Goal: Obtain resource: Download file/media

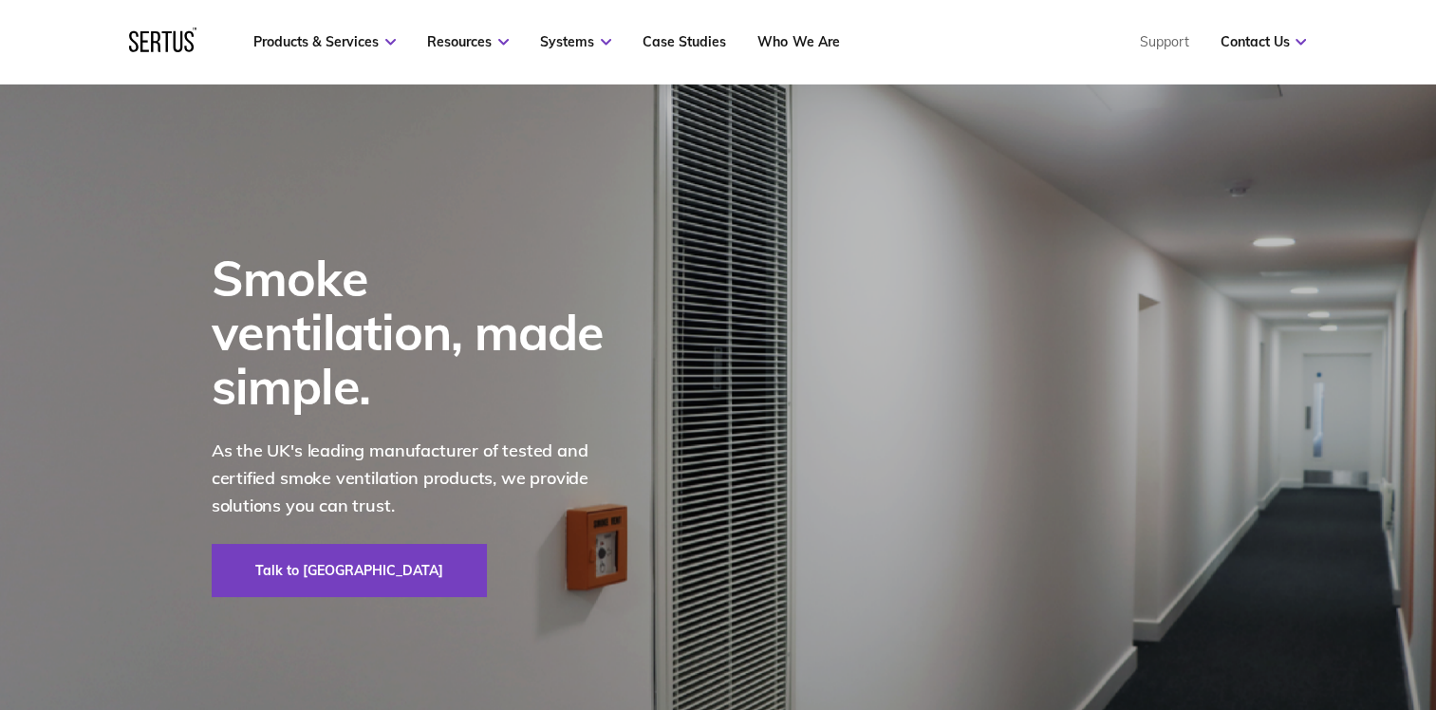
scroll to position [95, 0]
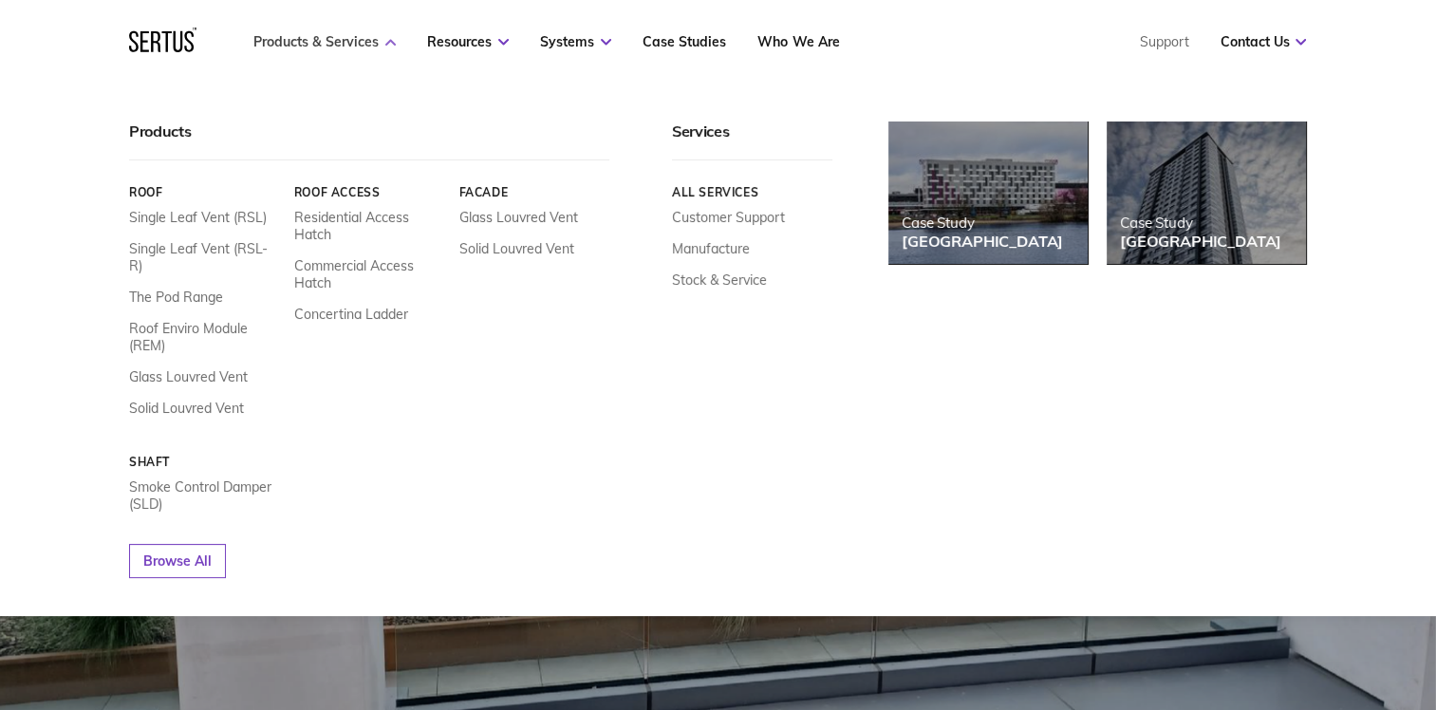
click at [371, 41] on link "Products & Services" at bounding box center [324, 41] width 142 height 17
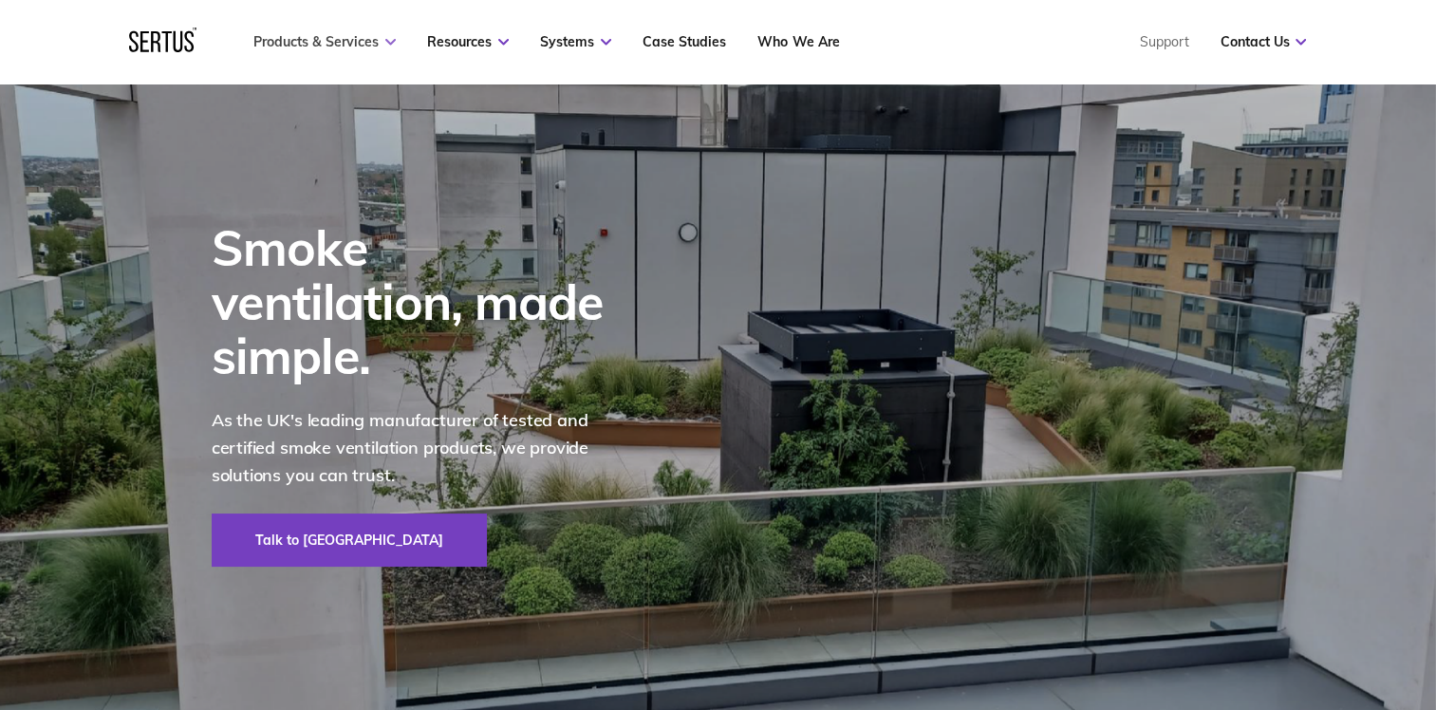
click at [371, 41] on link "Products & Services" at bounding box center [324, 41] width 142 height 17
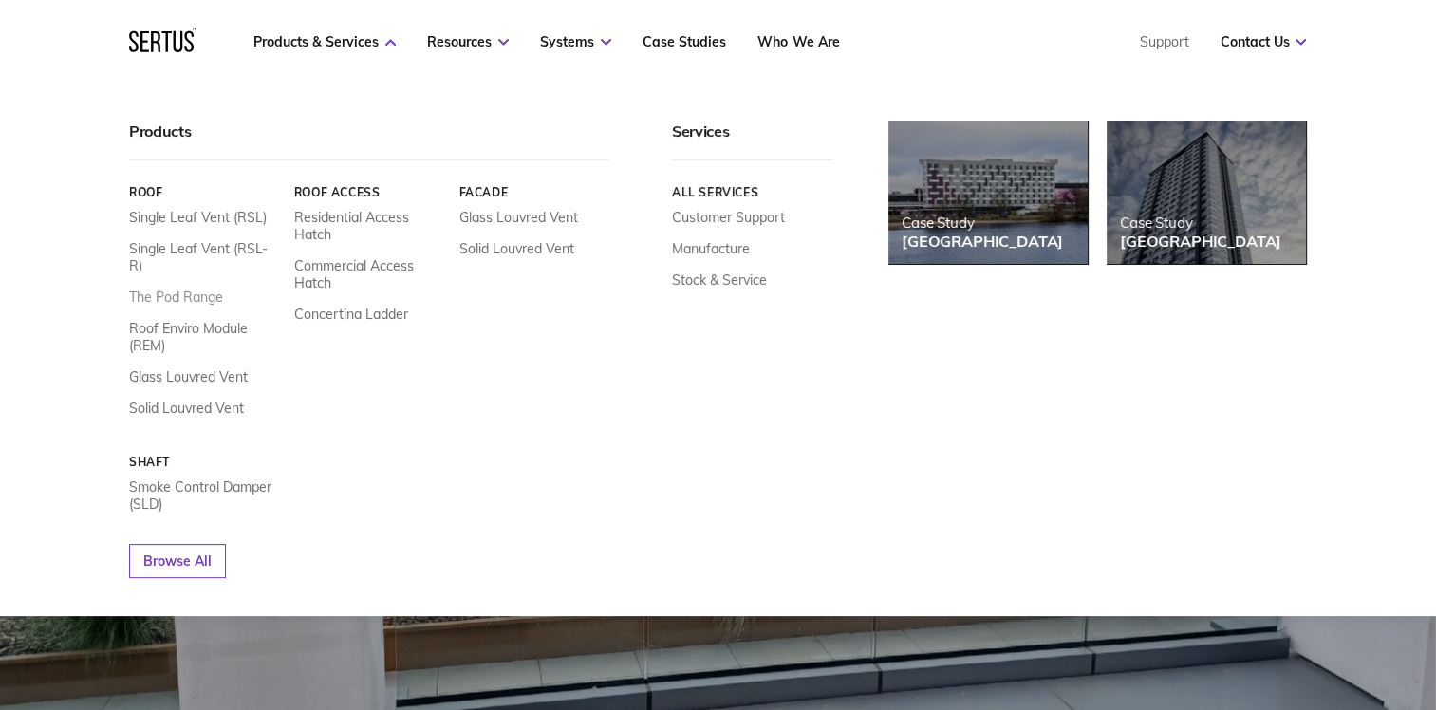
click at [181, 289] on link "The Pod Range" at bounding box center [176, 297] width 94 height 17
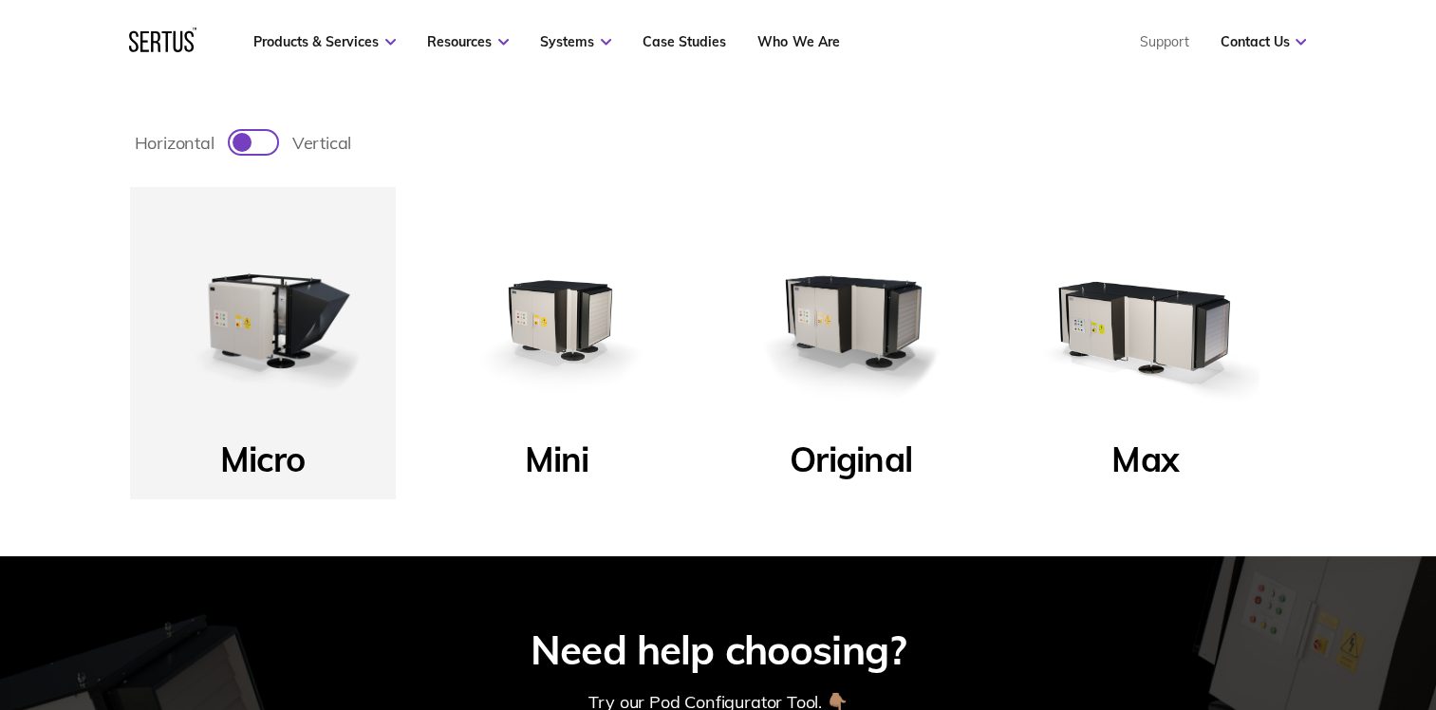
scroll to position [664, 0]
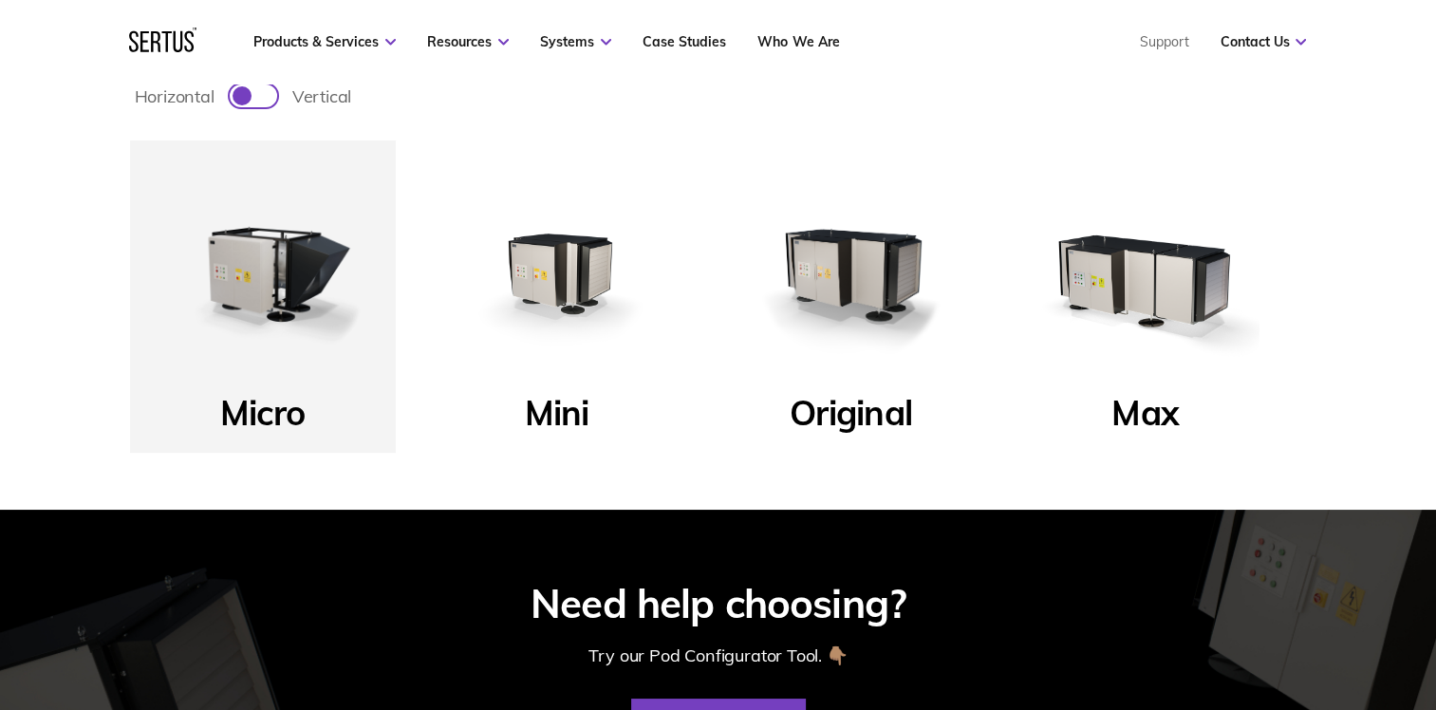
click at [246, 87] on div at bounding box center [242, 95] width 19 height 19
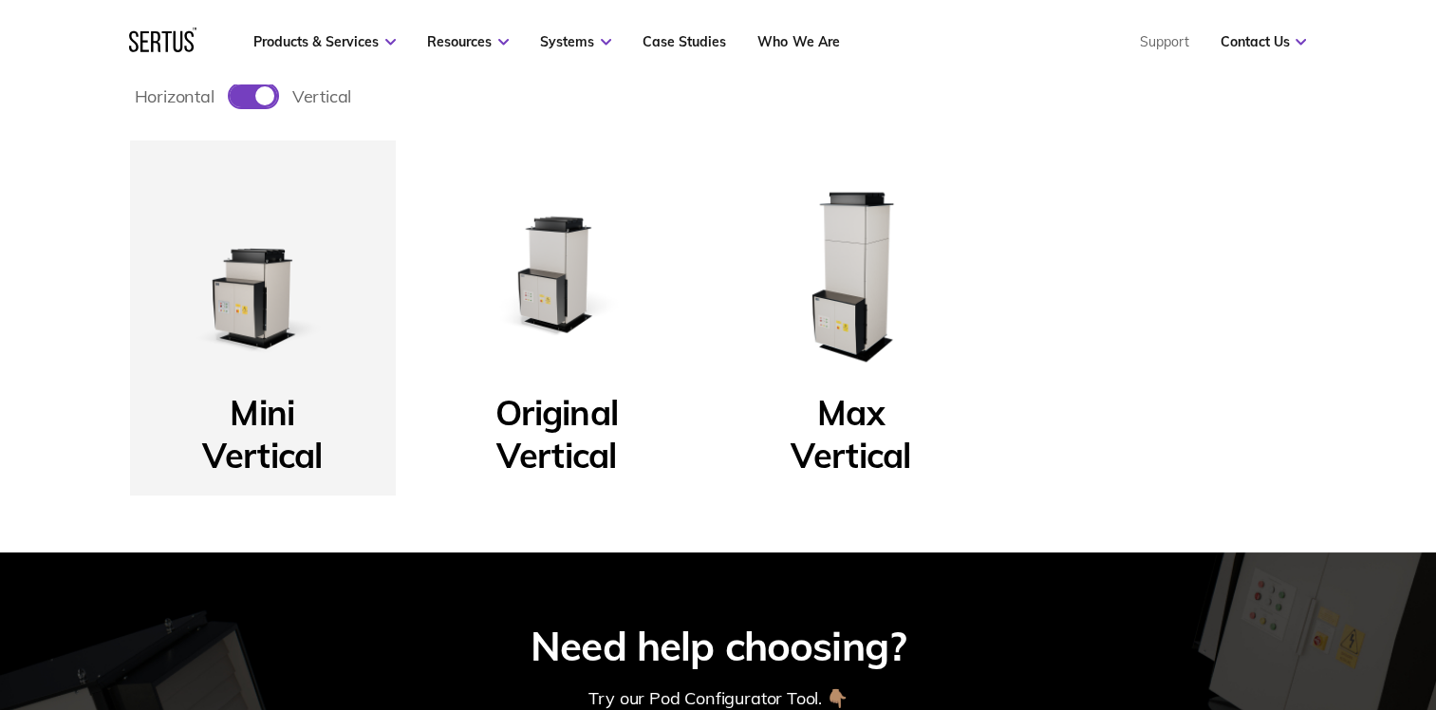
click at [267, 89] on div at bounding box center [264, 95] width 19 height 19
checkbox input "false"
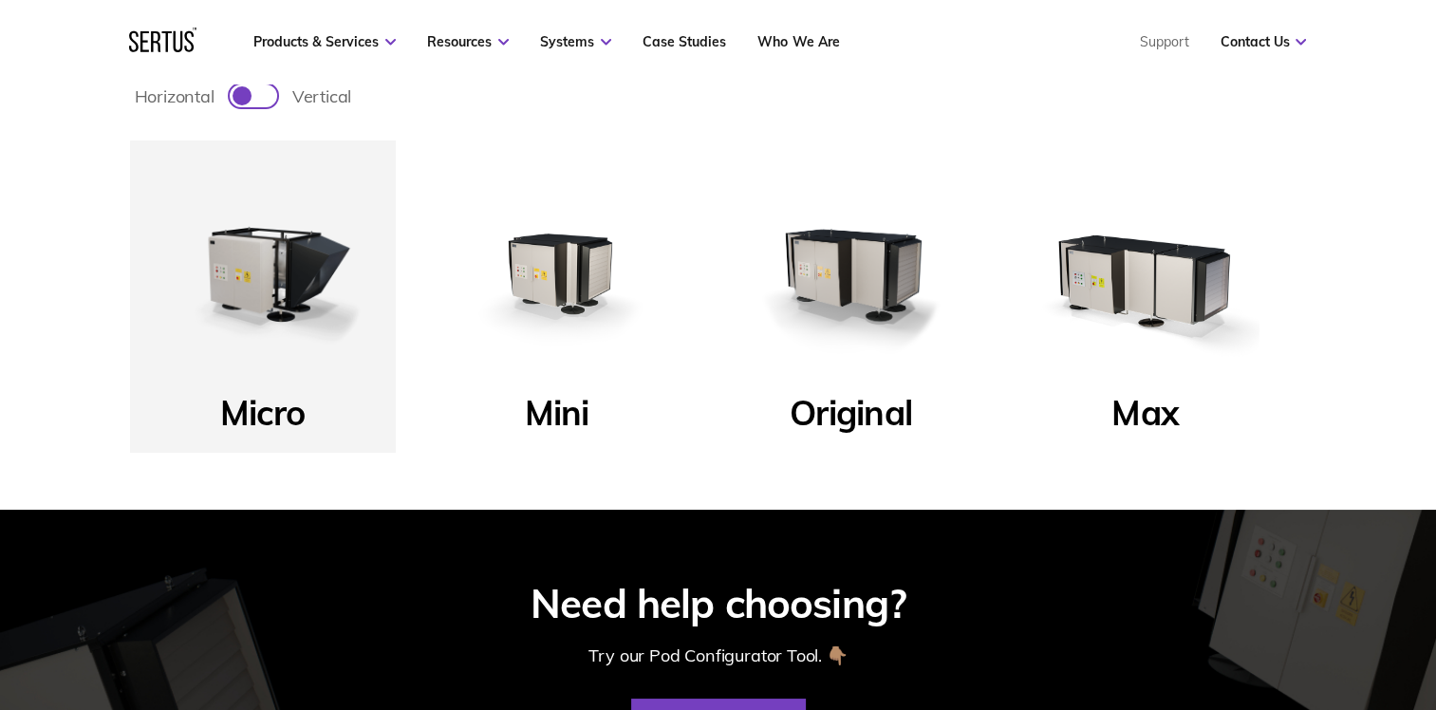
click at [858, 270] on img at bounding box center [851, 273] width 228 height 228
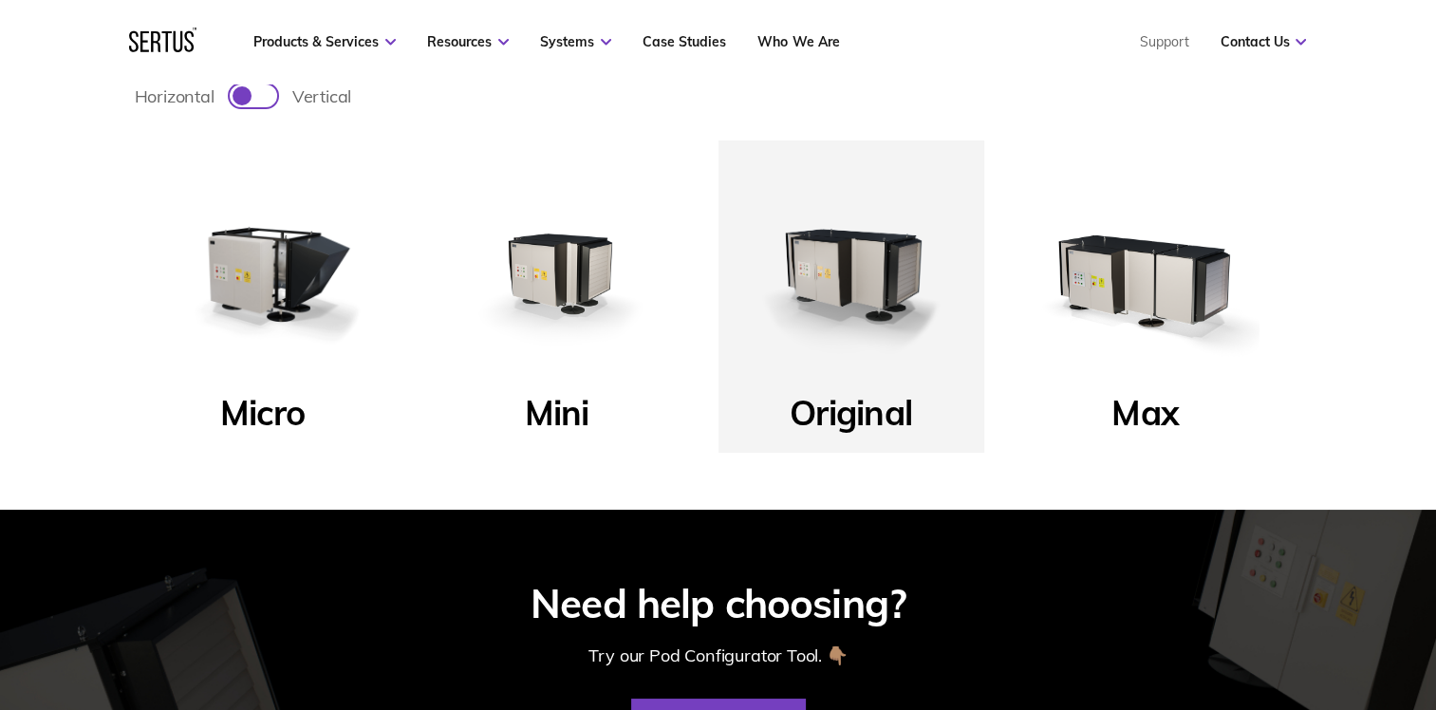
click at [858, 270] on img at bounding box center [851, 273] width 228 height 228
click at [866, 276] on img at bounding box center [851, 273] width 228 height 228
click at [1129, 275] on img at bounding box center [1146, 273] width 228 height 228
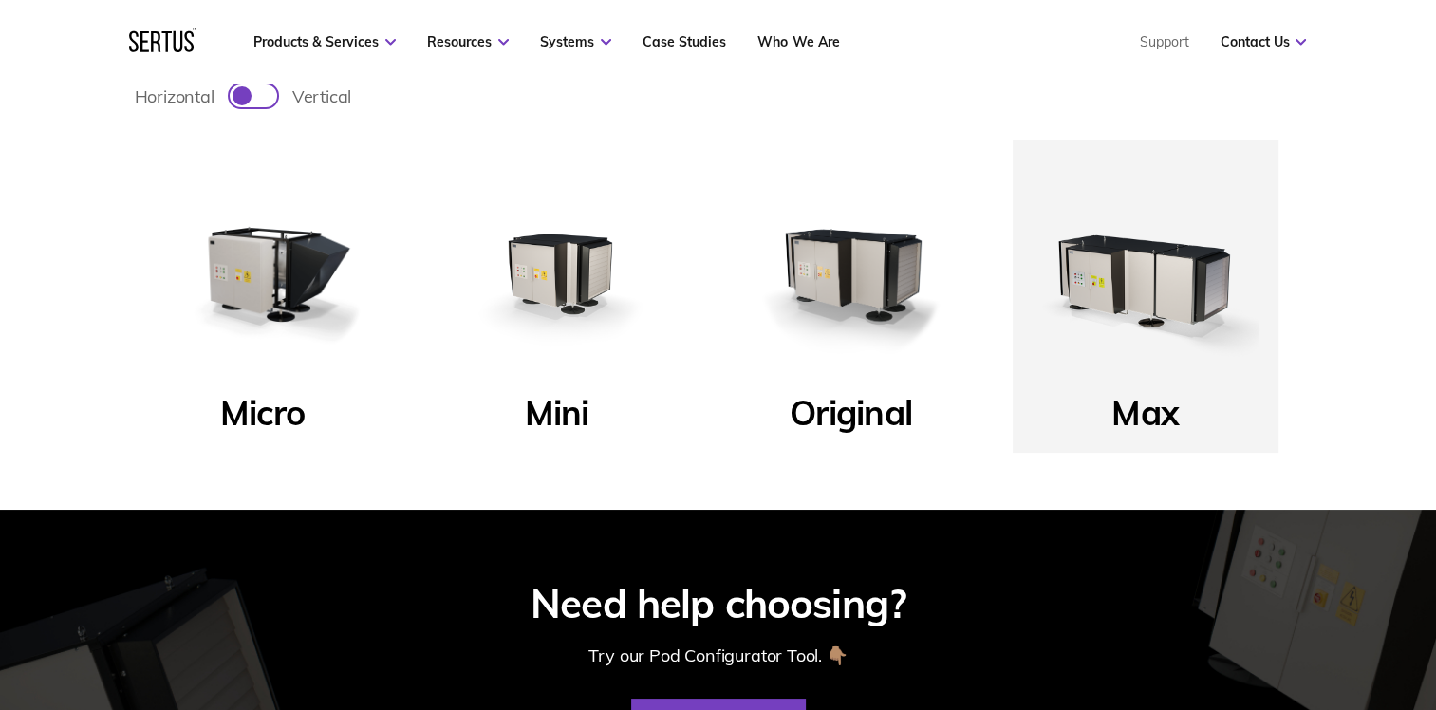
click at [1129, 275] on img at bounding box center [1146, 273] width 228 height 228
click at [871, 264] on img at bounding box center [851, 273] width 228 height 228
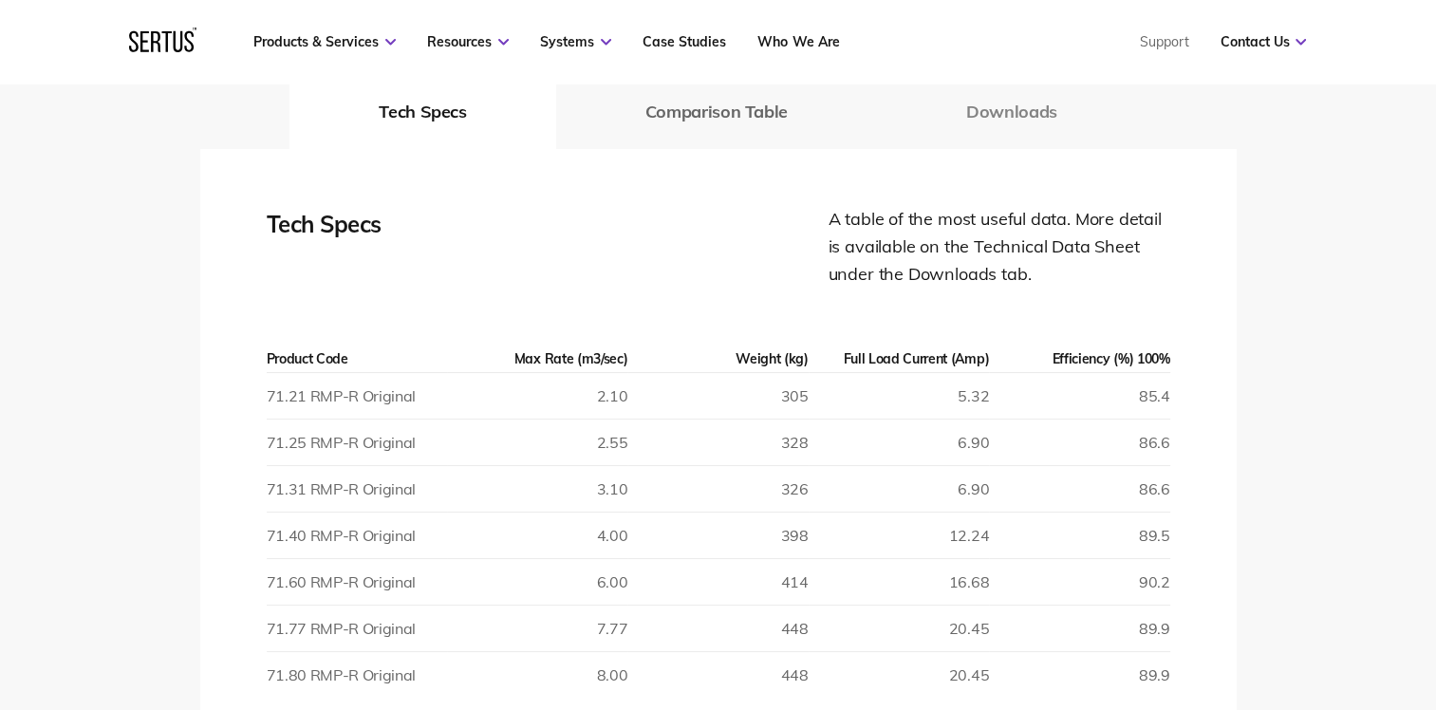
scroll to position [2752, 0]
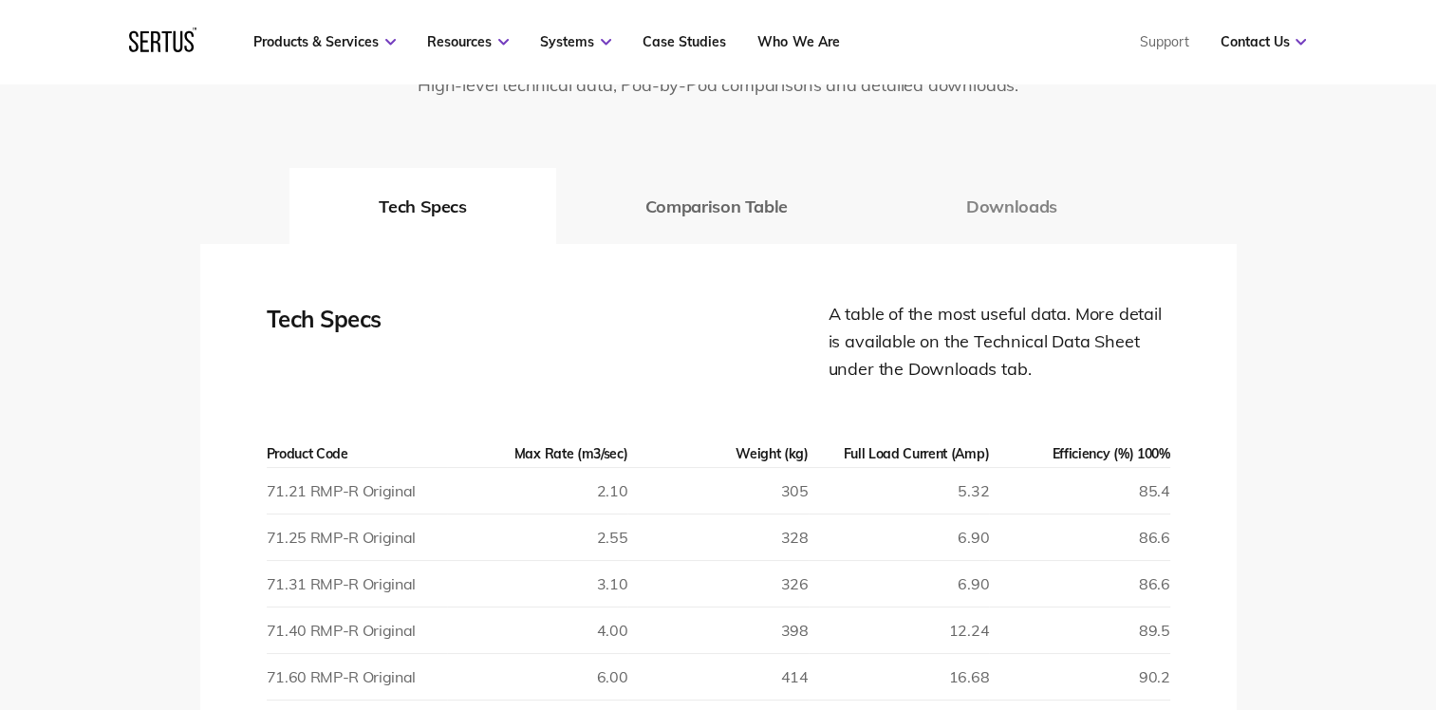
click at [1023, 207] on button "Downloads" at bounding box center [1012, 206] width 270 height 76
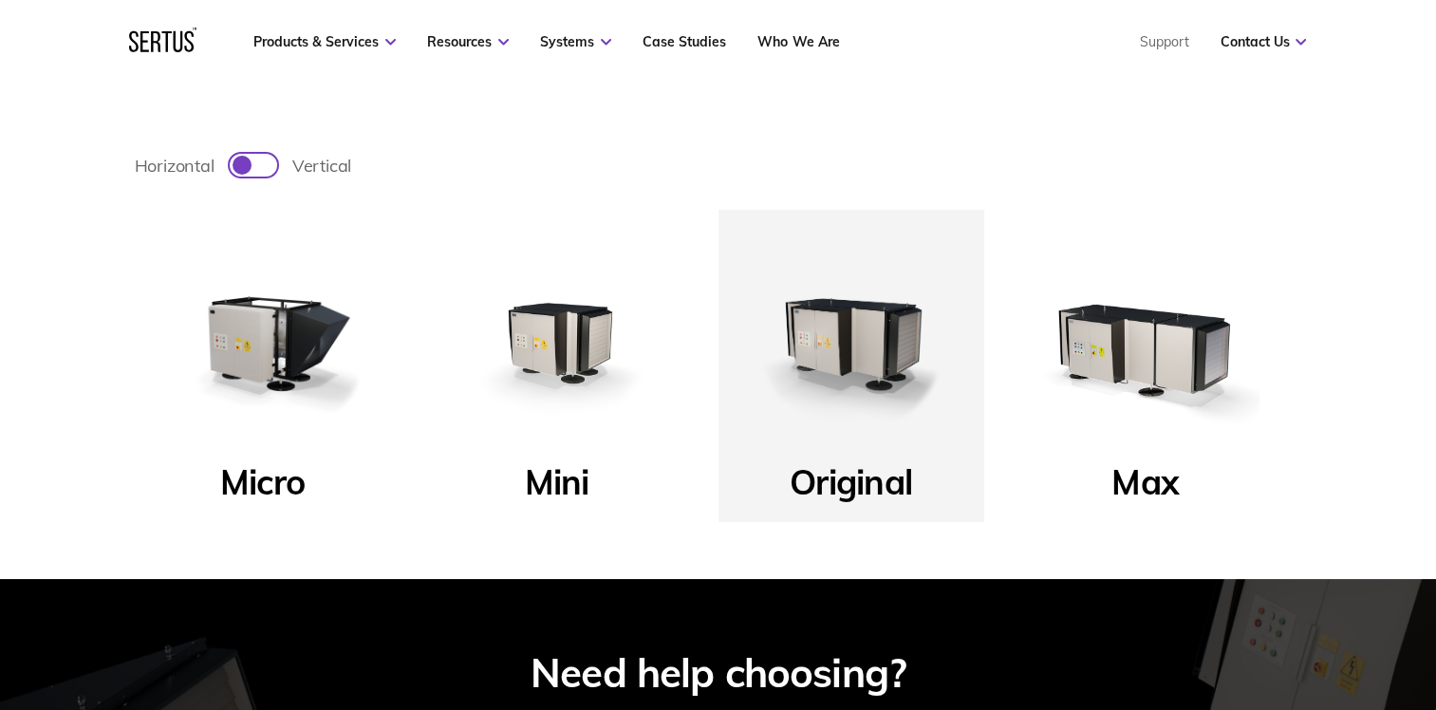
scroll to position [569, 0]
